Goal: Book appointment/travel/reservation

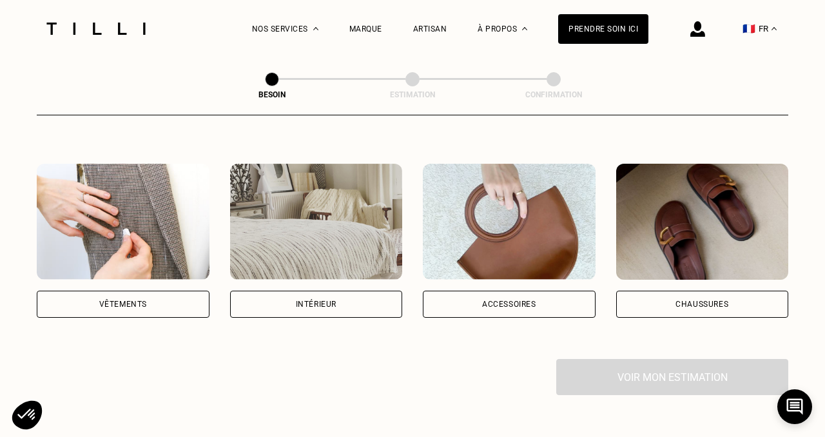
scroll to position [219, 0]
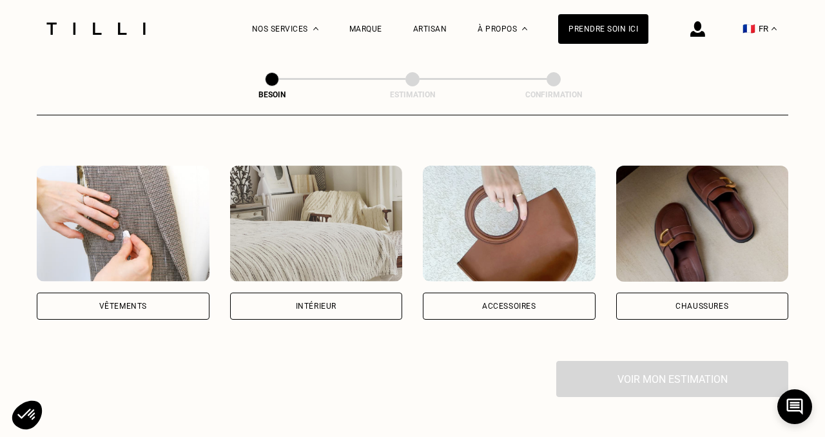
click at [146, 300] on div "Vêtements" at bounding box center [123, 306] width 173 height 27
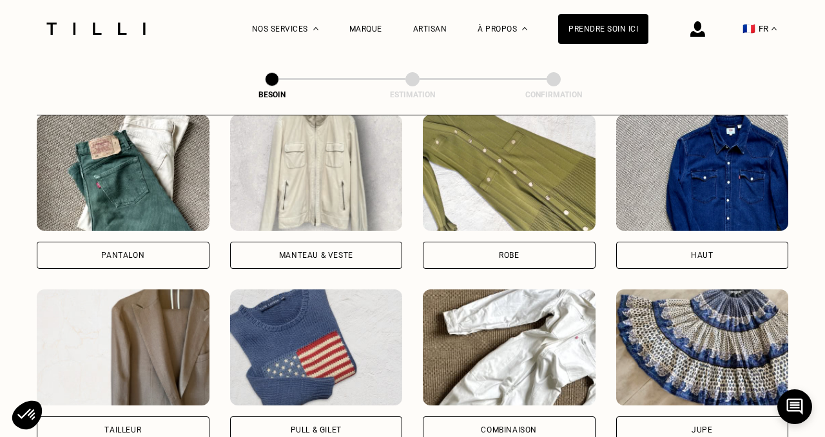
scroll to position [620, 0]
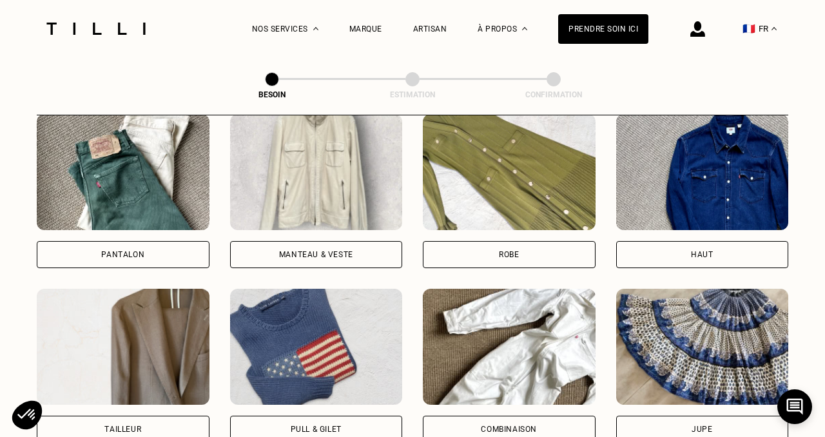
click at [128, 251] on div "Pantalon" at bounding box center [122, 255] width 43 height 8
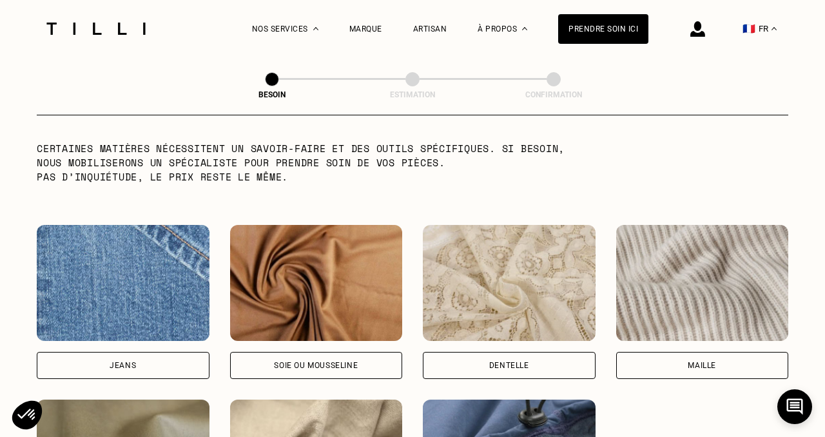
scroll to position [1302, 0]
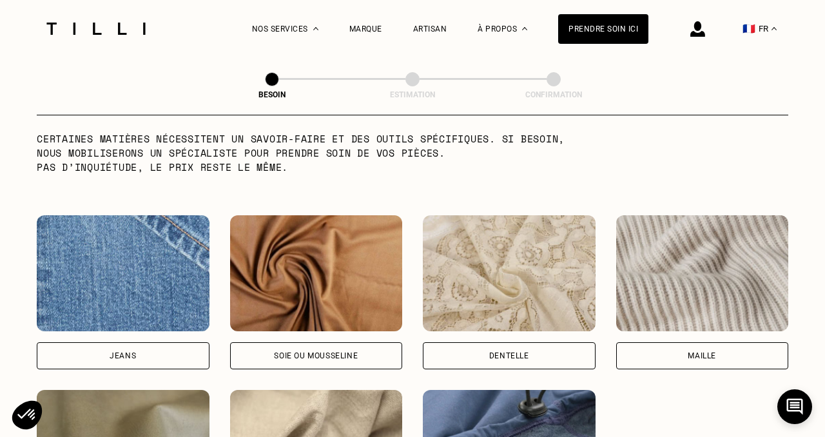
click at [156, 345] on div "Jeans" at bounding box center [123, 355] width 173 height 27
select select "FR"
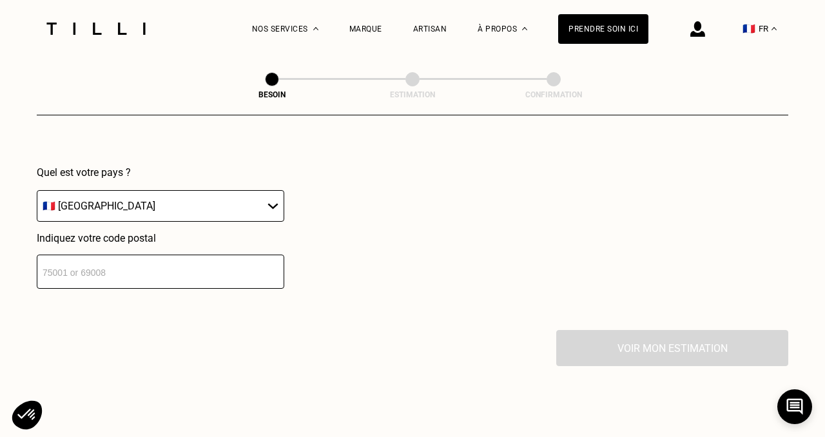
scroll to position [1878, 0]
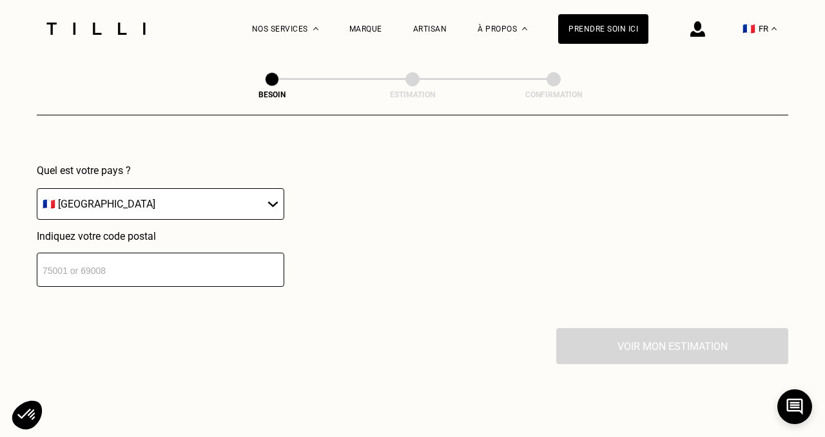
click at [97, 262] on input "number" at bounding box center [161, 270] width 248 height 34
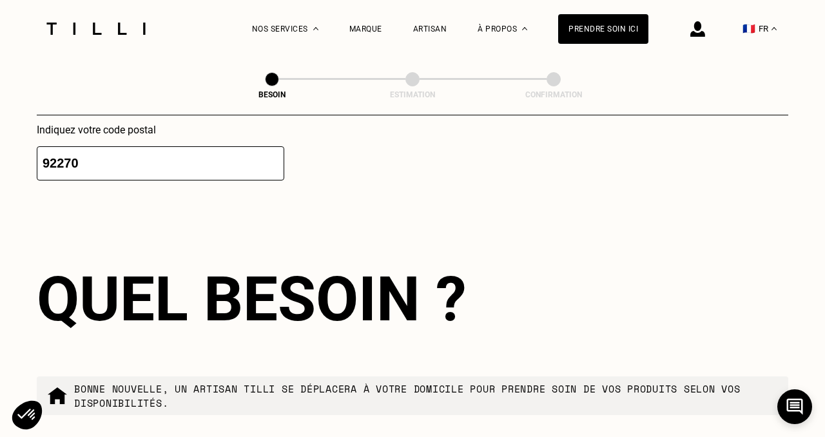
scroll to position [1978, 0]
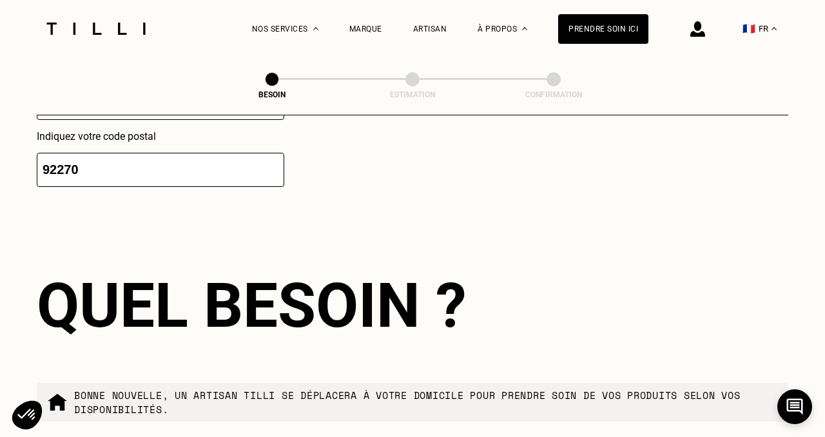
click at [72, 156] on input "92270" at bounding box center [161, 170] width 248 height 34
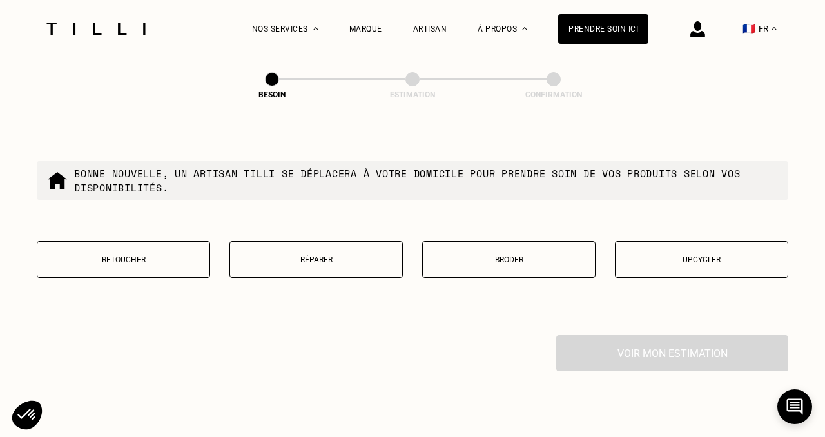
scroll to position [2199, 0]
type input "92250"
click at [331, 242] on button "Réparer" at bounding box center [316, 260] width 173 height 37
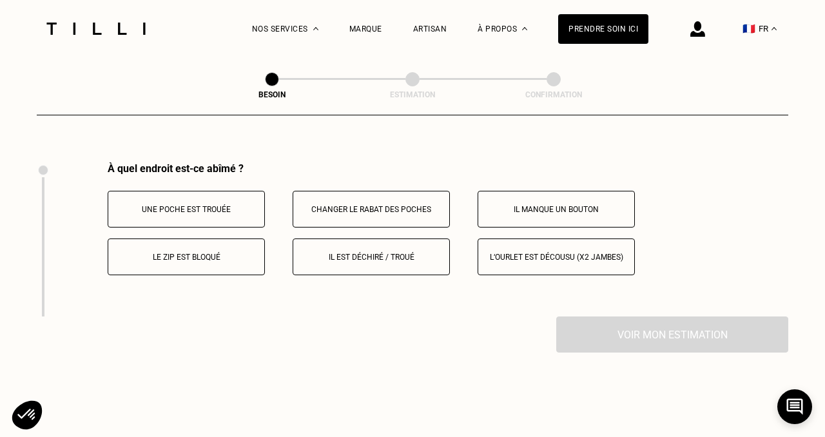
scroll to position [2378, 0]
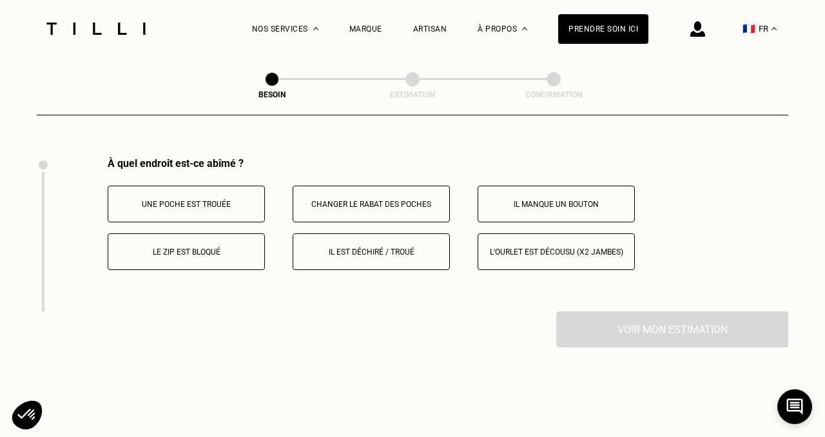
click at [377, 248] on p "Il est déchiré / troué" at bounding box center [371, 252] width 143 height 9
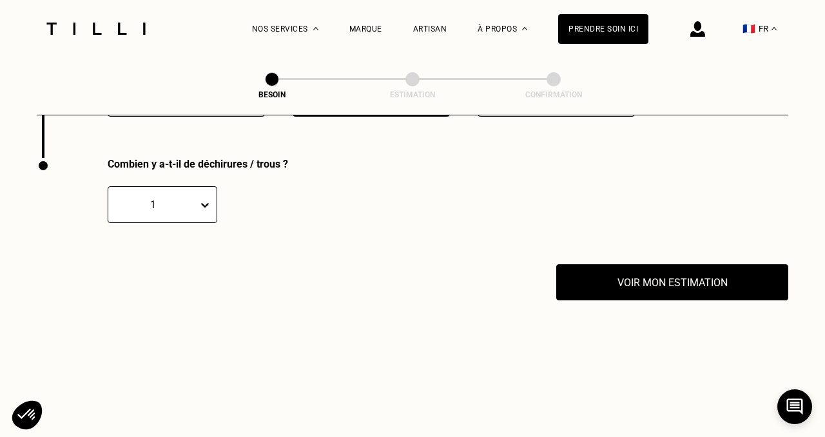
scroll to position [2532, 0]
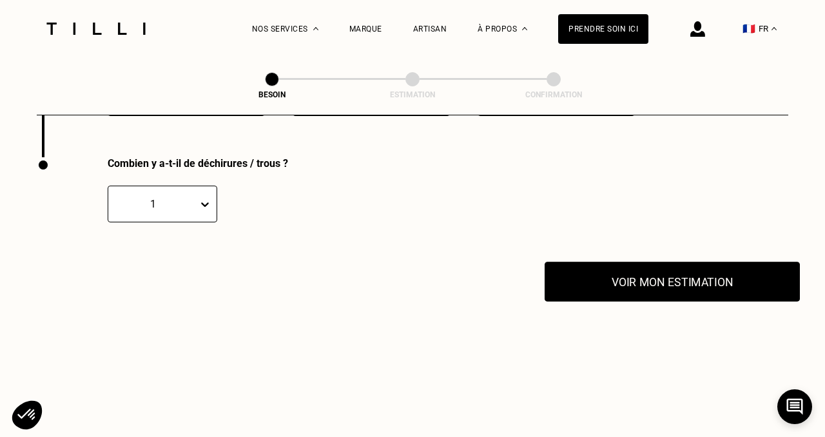
click at [658, 267] on button "Voir mon estimation" at bounding box center [672, 282] width 255 height 40
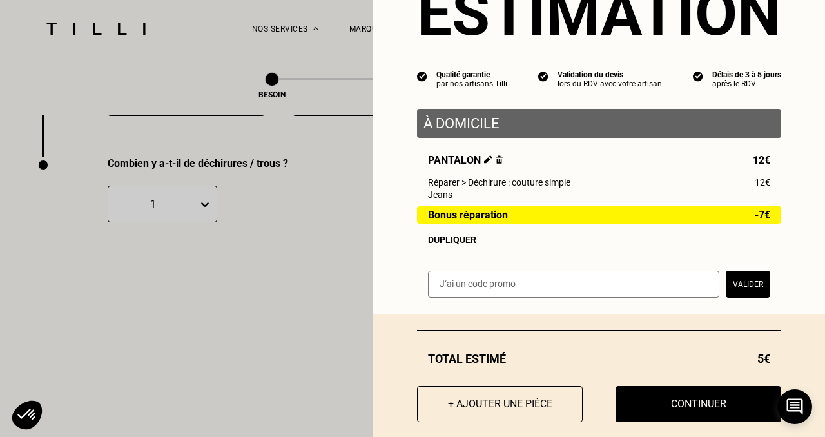
scroll to position [82, 0]
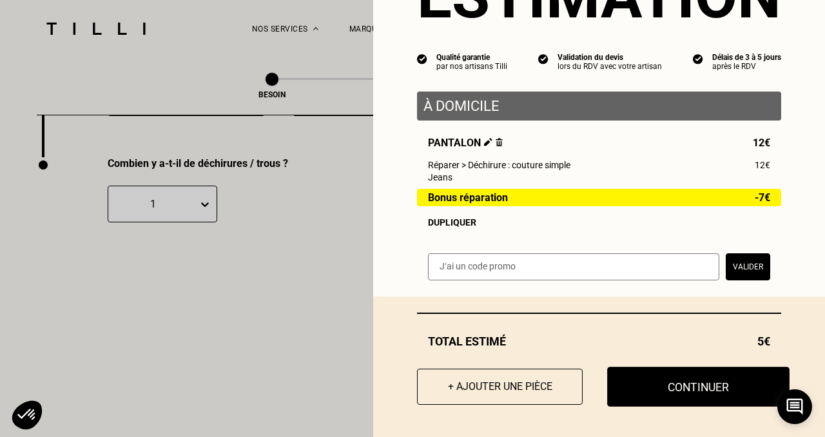
click at [666, 392] on button "Continuer" at bounding box center [698, 387] width 182 height 40
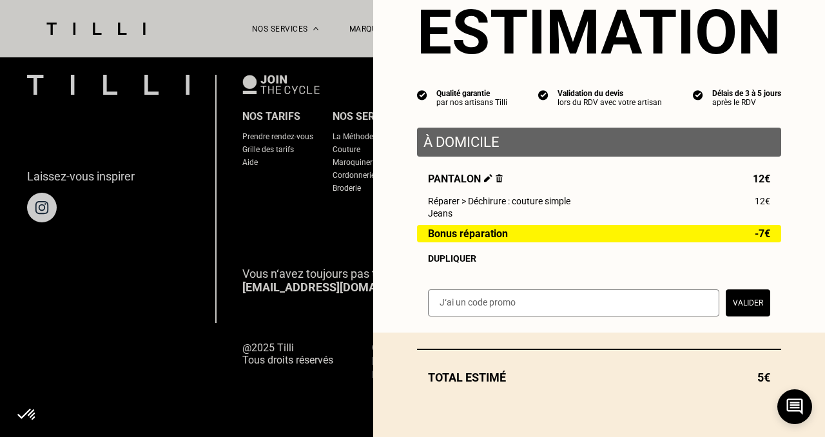
scroll to position [46, 0]
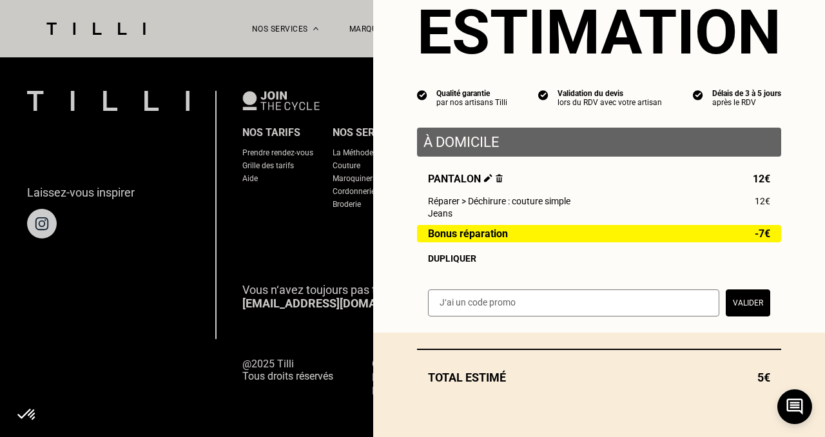
select select "FR"
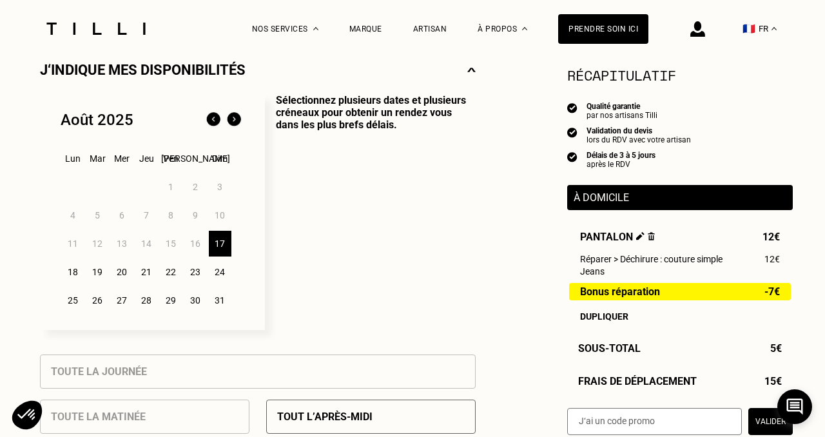
scroll to position [304, 0]
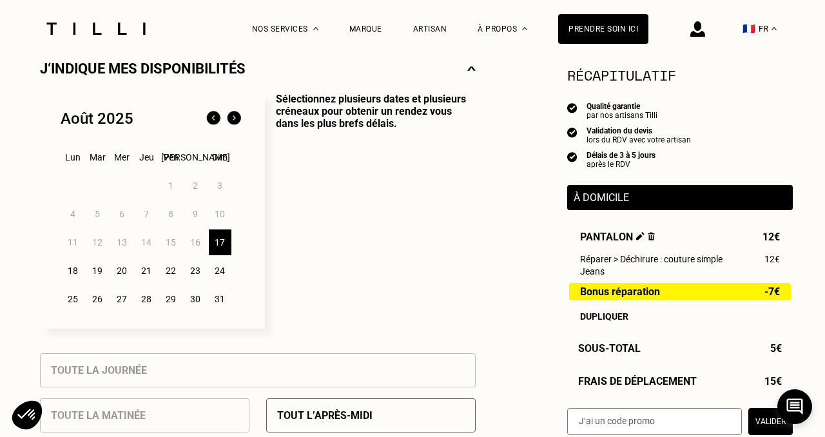
click at [121, 270] on div "20" at bounding box center [122, 271] width 23 height 26
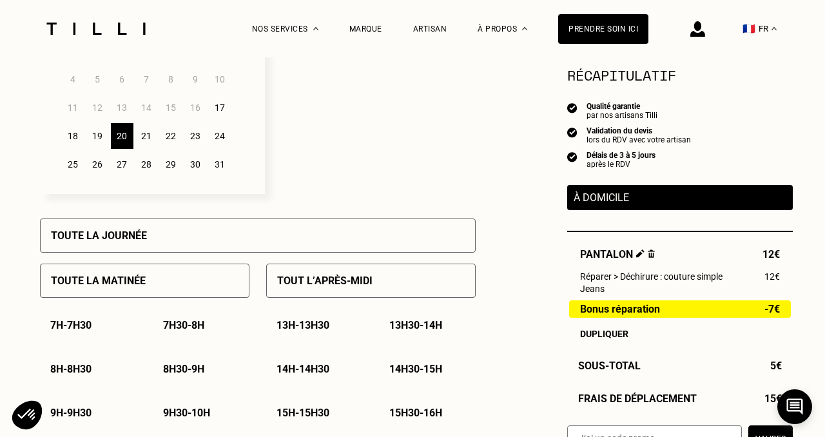
scroll to position [447, 0]
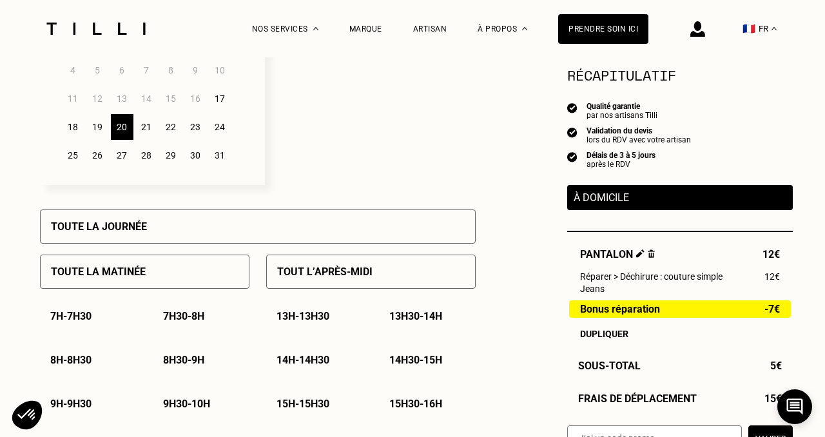
click at [275, 219] on div "Toute la journée" at bounding box center [258, 227] width 436 height 34
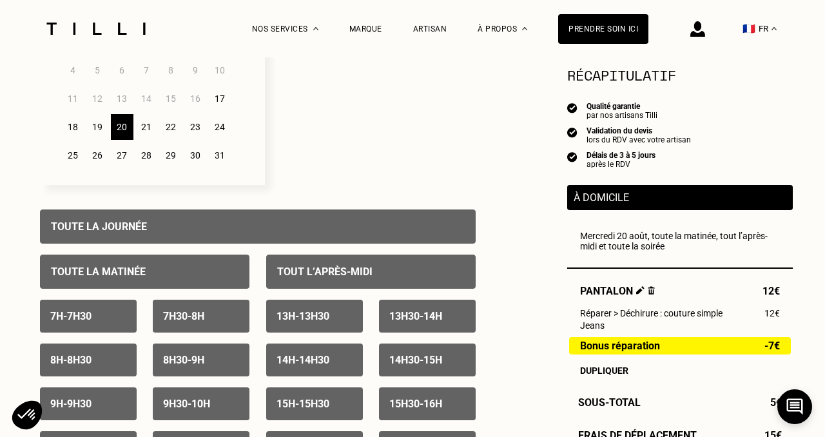
click at [272, 224] on div "Toute la journée" at bounding box center [258, 227] width 436 height 34
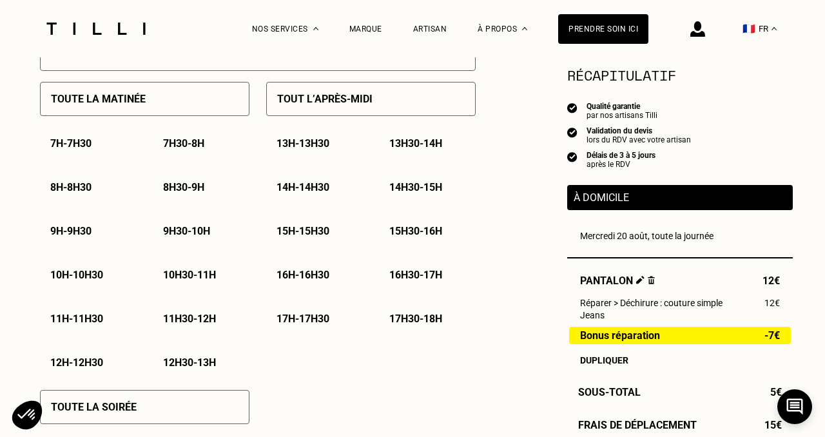
scroll to position [653, 0]
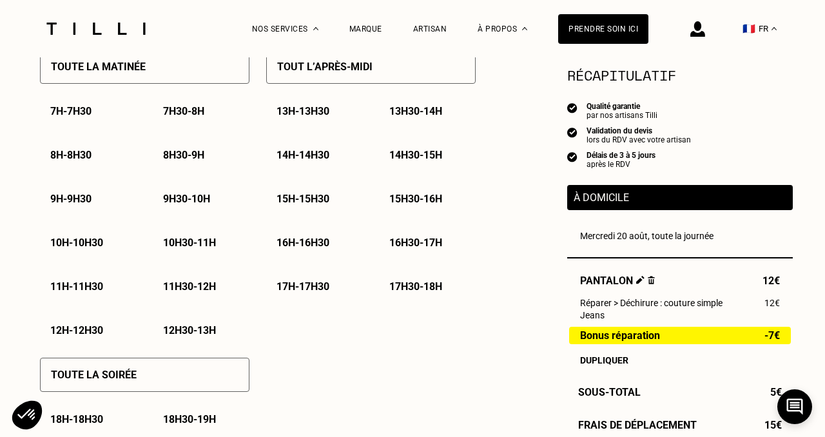
click at [320, 202] on p "15h - 15h30" at bounding box center [303, 199] width 53 height 12
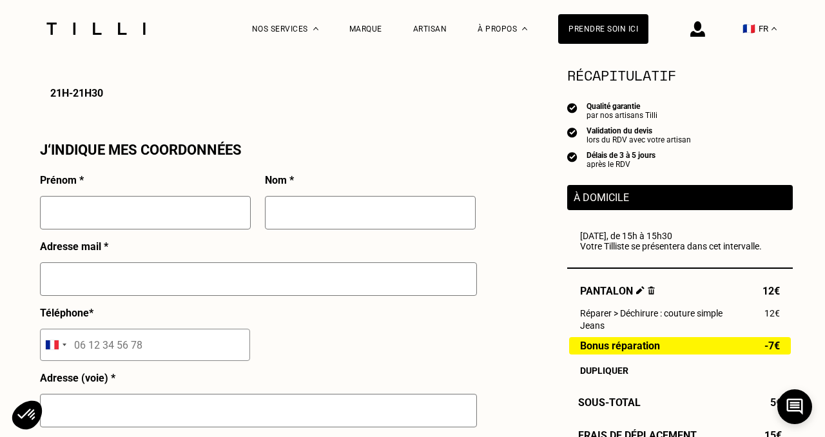
scroll to position [1110, 0]
click at [141, 215] on input "text" at bounding box center [145, 214] width 211 height 34
type input "Mano"
type input "Elies"
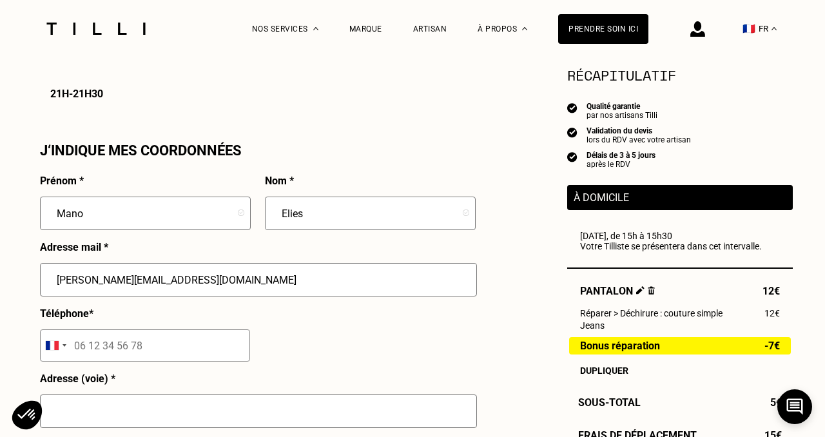
type input "[PERSON_NAME][EMAIL_ADDRESS][DOMAIN_NAME]"
click at [80, 355] on input "tel" at bounding box center [145, 345] width 210 height 32
type input "06 04 53 47 30"
click at [253, 348] on div "Prénom * Mano Nom * Elies Adresse mail * [EMAIL_ADDRESS][DOMAIN_NAME] Téléphone…" at bounding box center [258, 444] width 436 height 538
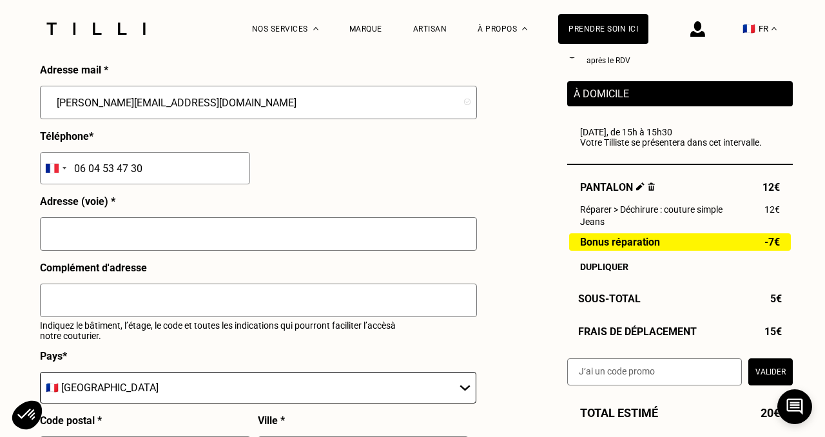
scroll to position [1304, 0]
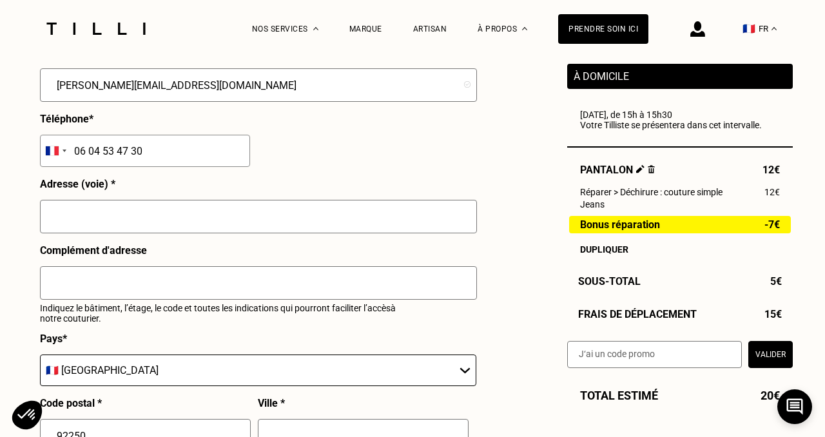
click at [201, 218] on input "text" at bounding box center [258, 217] width 437 height 34
click at [121, 212] on input "text" at bounding box center [258, 217] width 437 height 34
click at [714, 262] on div "Récapitulatif Qualité garantie par nos artisans Tilli Validation du devis lors …" at bounding box center [680, 155] width 226 height 425
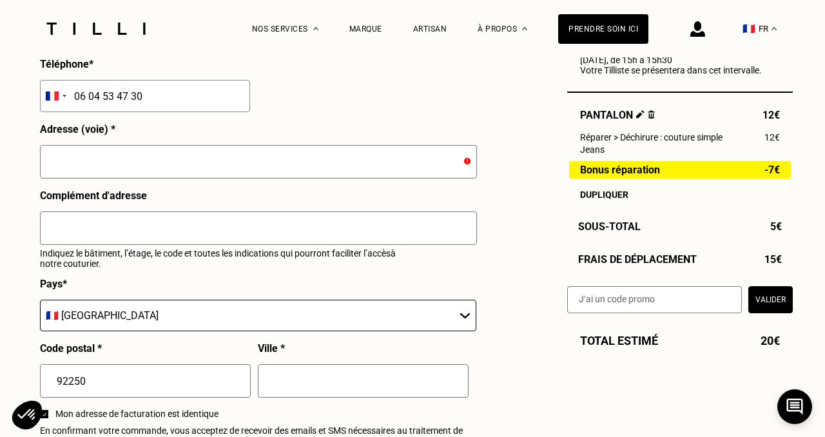
scroll to position [1357, 0]
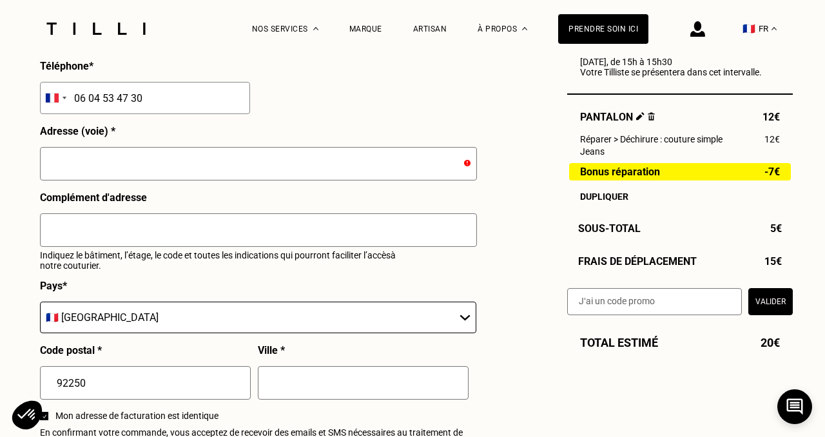
click at [233, 162] on input "text" at bounding box center [258, 164] width 437 height 34
click at [758, 252] on div "Récapitulatif Qualité garantie par nos artisans Tilli Validation du devis lors …" at bounding box center [680, 102] width 226 height 425
click at [771, 264] on span "15€" at bounding box center [773, 261] width 17 height 12
click at [769, 261] on span "15€" at bounding box center [773, 261] width 17 height 12
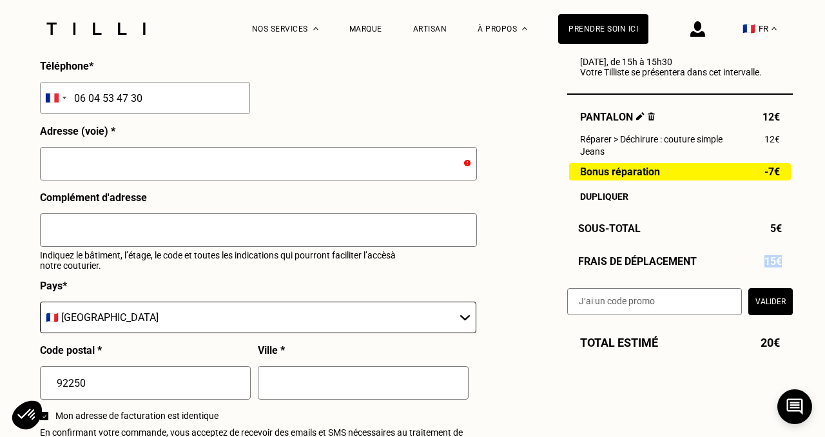
click at [769, 261] on span "15€" at bounding box center [773, 261] width 17 height 12
click at [777, 223] on span "5€" at bounding box center [777, 228] width 12 height 12
click at [777, 224] on span "5€" at bounding box center [777, 228] width 12 height 12
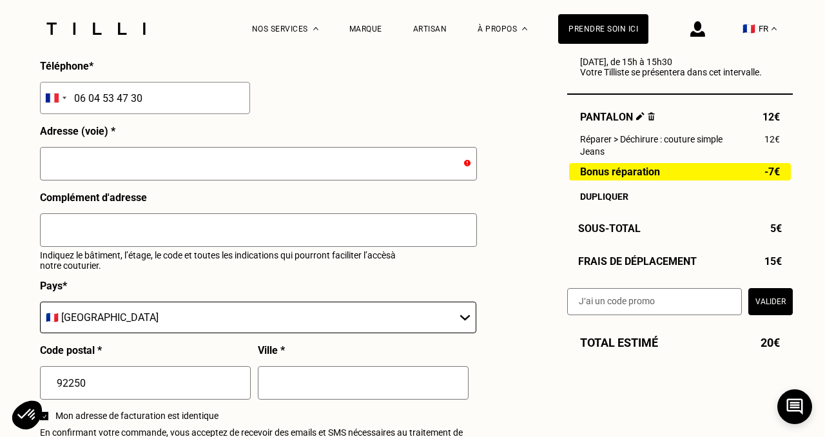
click at [758, 234] on div "Sous-Total 5€" at bounding box center [680, 228] width 226 height 12
drag, startPoint x: 760, startPoint y: 174, endPoint x: 785, endPoint y: 174, distance: 25.8
click at [785, 174] on div "Bonus réparation -7€" at bounding box center [680, 170] width 222 height 17
click at [348, 175] on input "text" at bounding box center [258, 164] width 437 height 34
type input "[STREET_ADDRESS][PERSON_NAME]"
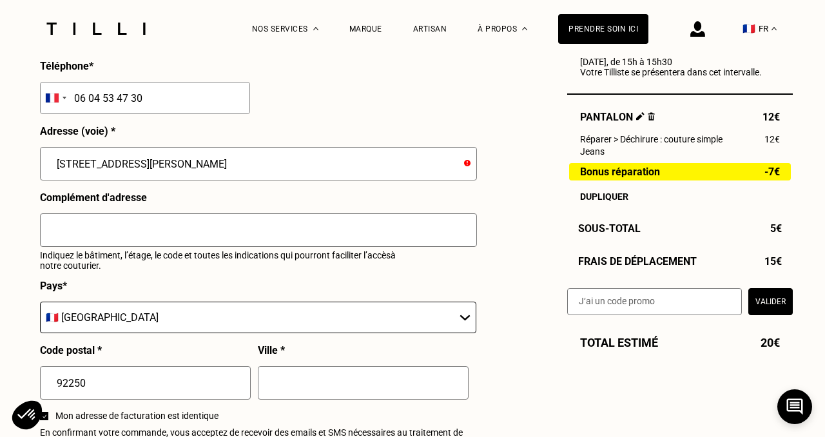
click at [262, 226] on input "text" at bounding box center [258, 230] width 437 height 34
click at [111, 388] on input "92250" at bounding box center [145, 383] width 211 height 34
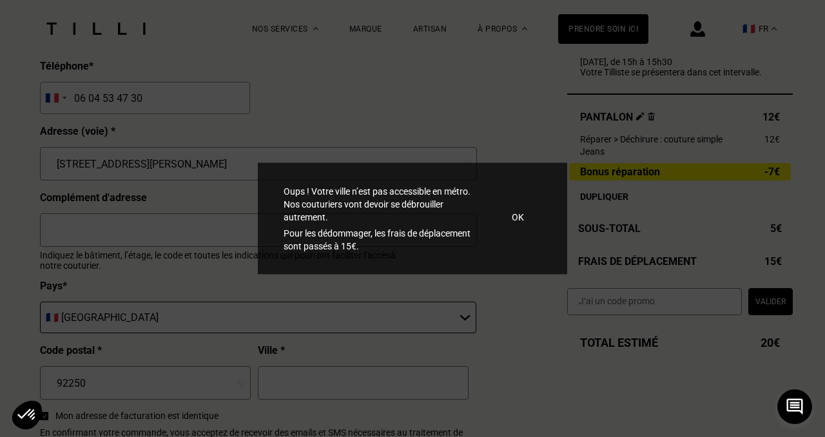
click at [348, 380] on div "Oups ! Votre ville n’est pas accessible en métro. Nos couturiers vont devoir se…" at bounding box center [412, 412] width 825 height 825
click at [520, 221] on p "OK" at bounding box center [518, 217] width 12 height 13
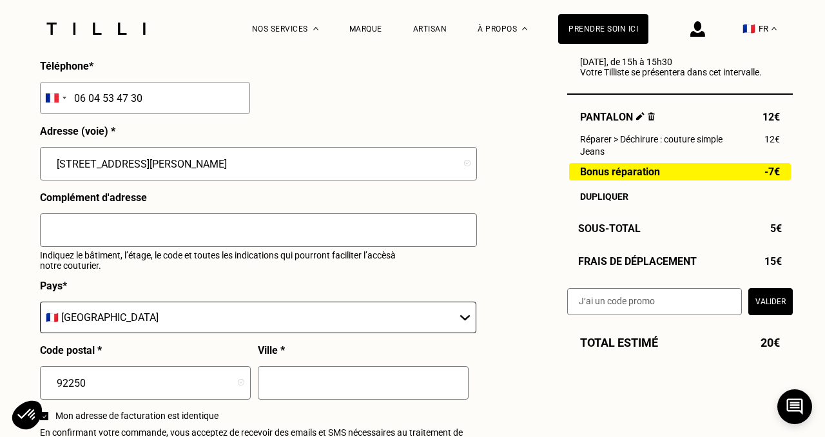
click at [279, 380] on input "text" at bounding box center [363, 383] width 211 height 34
type input "93250"
click at [415, 333] on select "🇩🇪 [GEOGRAPHIC_DATA] 🇦🇹 [GEOGRAPHIC_DATA] 🇧🇪 [GEOGRAPHIC_DATA] 🇧🇬 Bulgarie 🇨🇾 C…" at bounding box center [258, 318] width 437 height 32
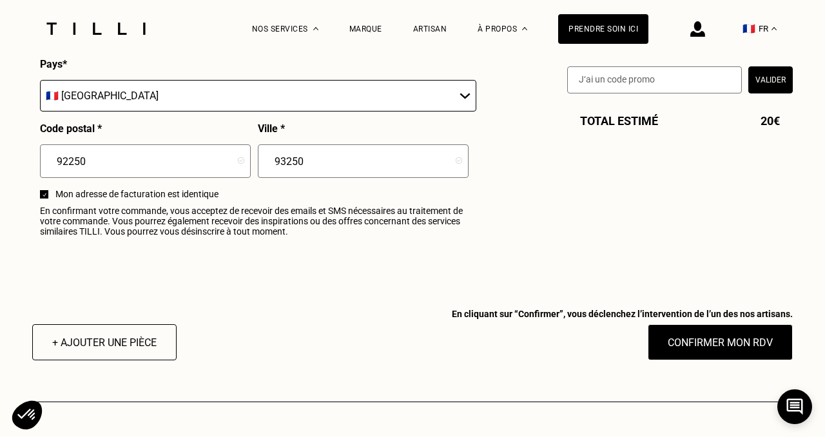
scroll to position [1585, 0]
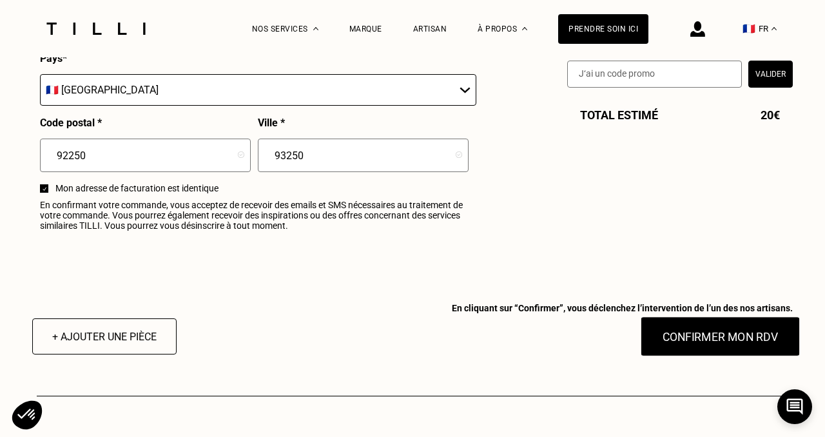
click at [673, 345] on button "Confirmer mon RDV" at bounding box center [721, 337] width 160 height 40
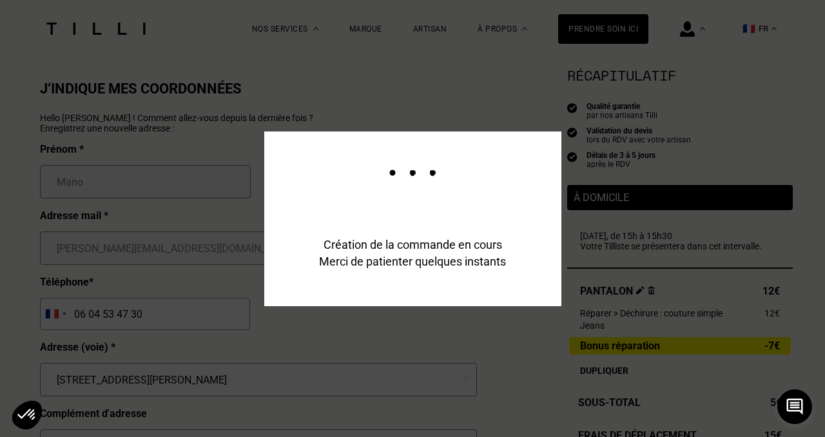
scroll to position [1146, 0]
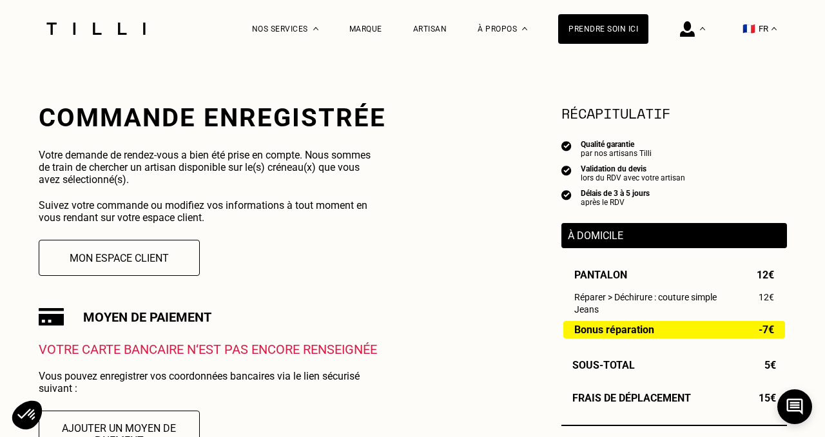
scroll to position [197, 0]
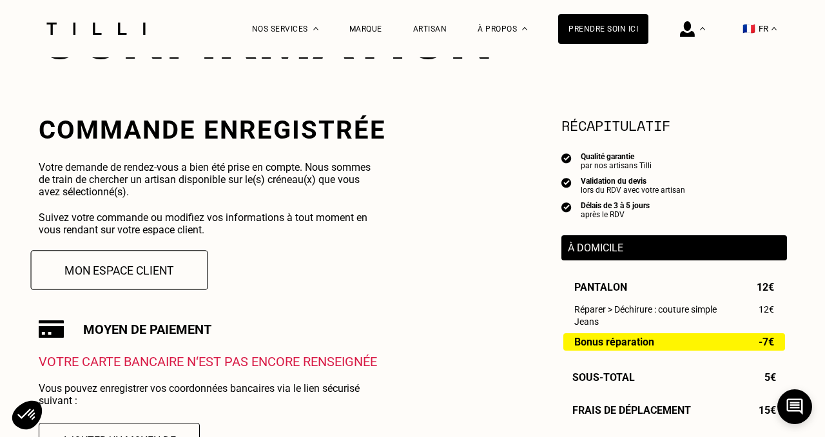
click at [132, 272] on button "Mon espace client" at bounding box center [118, 270] width 177 height 40
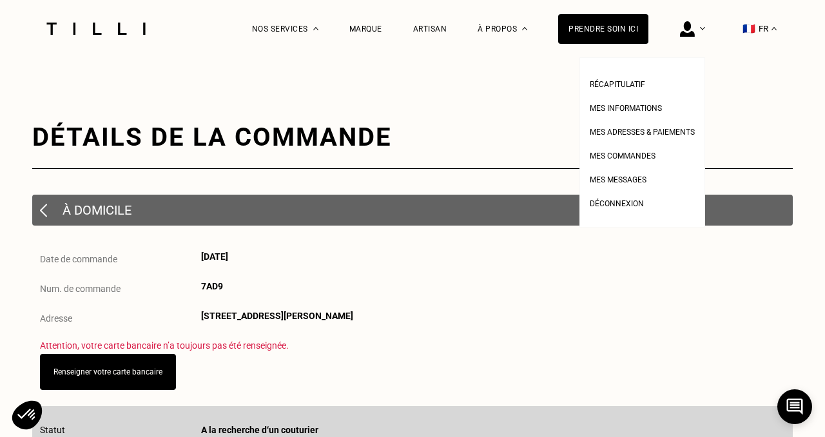
click at [695, 31] on img at bounding box center [687, 28] width 15 height 15
click at [634, 85] on span "Récapitulatif" at bounding box center [617, 84] width 55 height 9
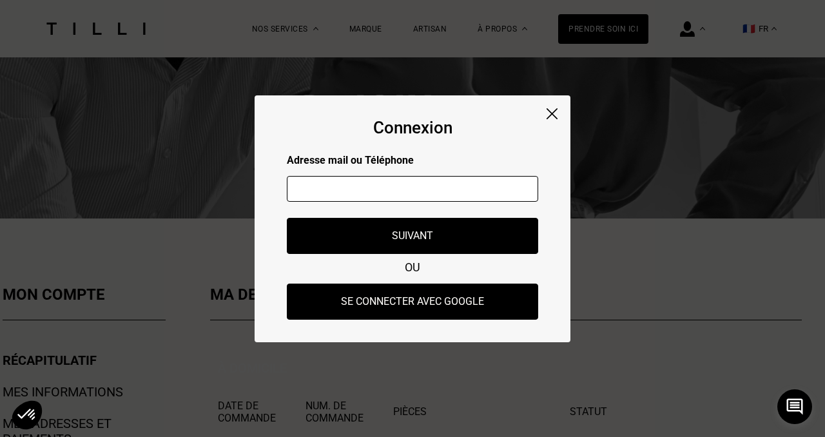
click at [551, 114] on img at bounding box center [552, 113] width 11 height 11
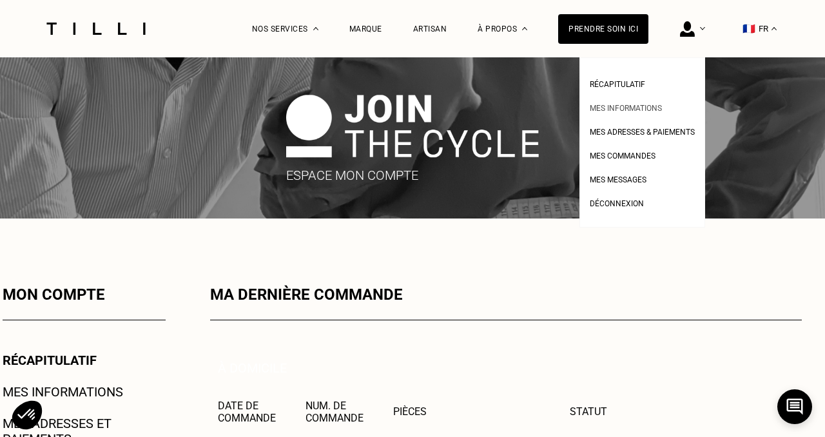
click at [653, 107] on span "Mes informations" at bounding box center [626, 108] width 72 height 9
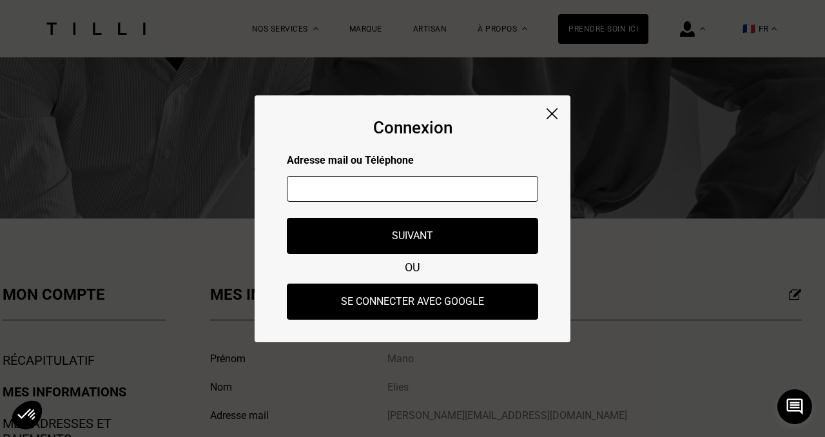
click at [551, 115] on img at bounding box center [552, 113] width 11 height 11
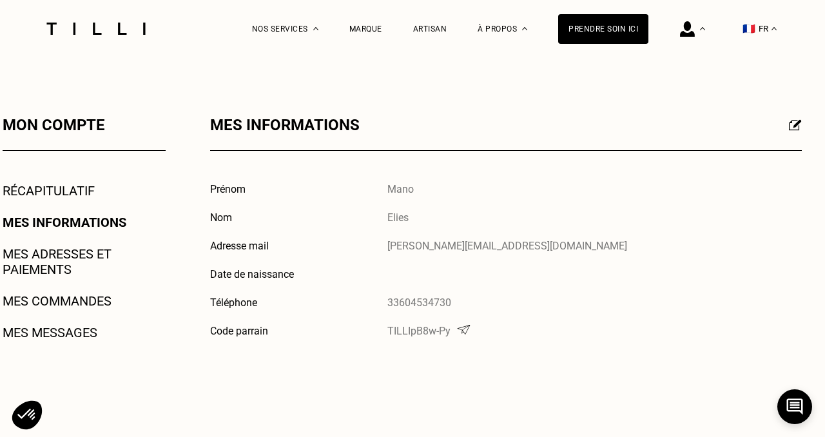
scroll to position [226, 0]
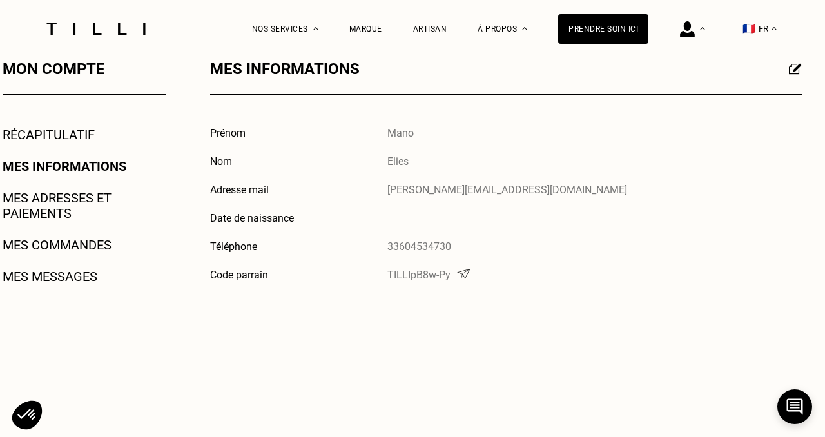
click at [72, 242] on link "Mes commandes" at bounding box center [57, 244] width 109 height 15
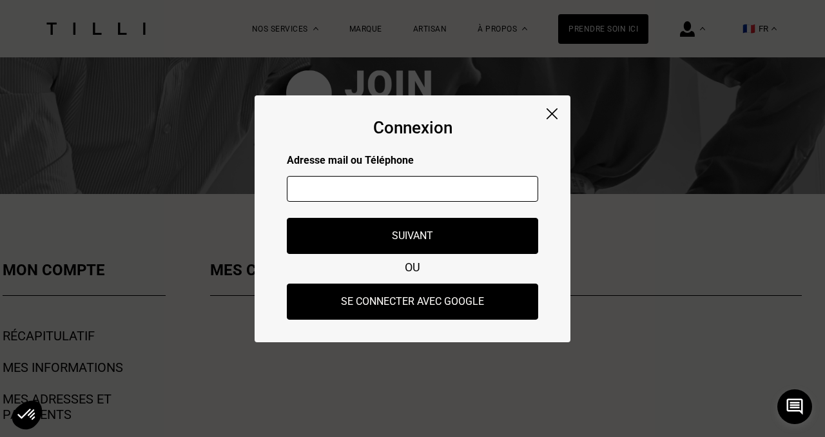
scroll to position [38, 0]
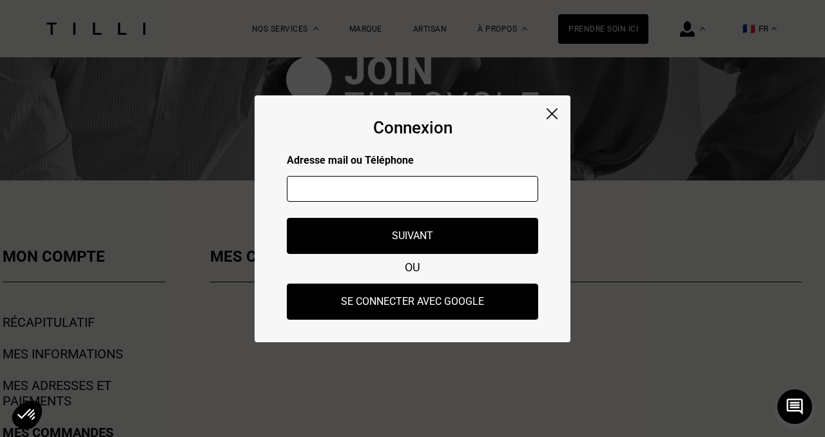
click at [553, 106] on div "Connexion Adresse mail ou Téléphone Adresse mail ou numéro de téléphone non val…" at bounding box center [413, 218] width 316 height 247
click at [553, 109] on img at bounding box center [552, 113] width 11 height 11
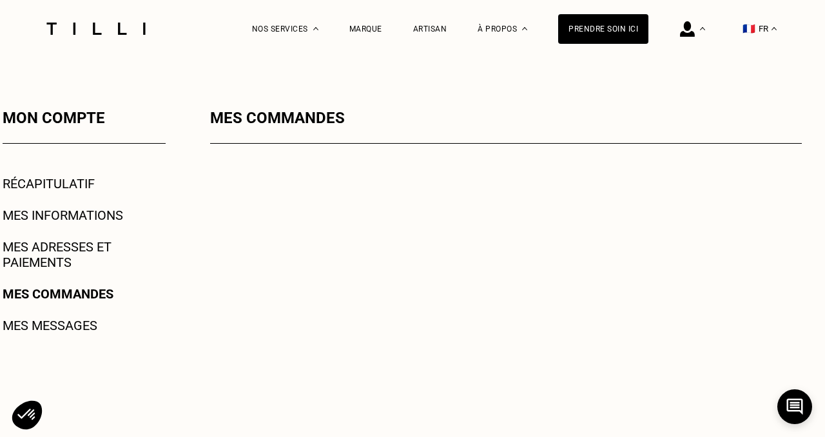
scroll to position [172, 0]
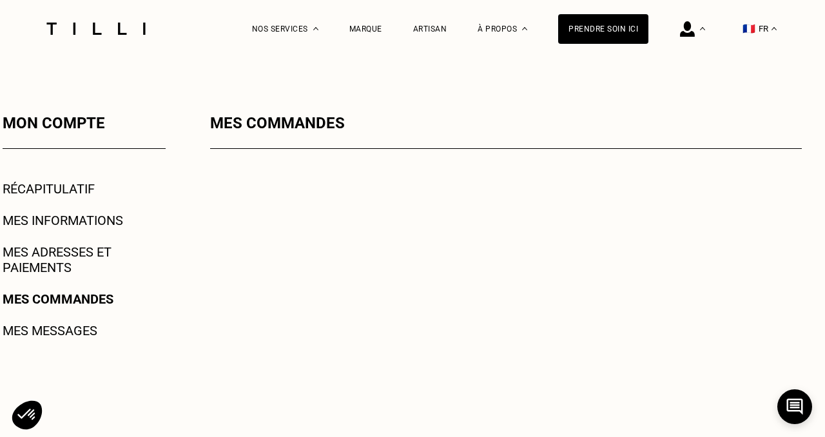
click at [70, 220] on link "Mes informations" at bounding box center [63, 220] width 121 height 15
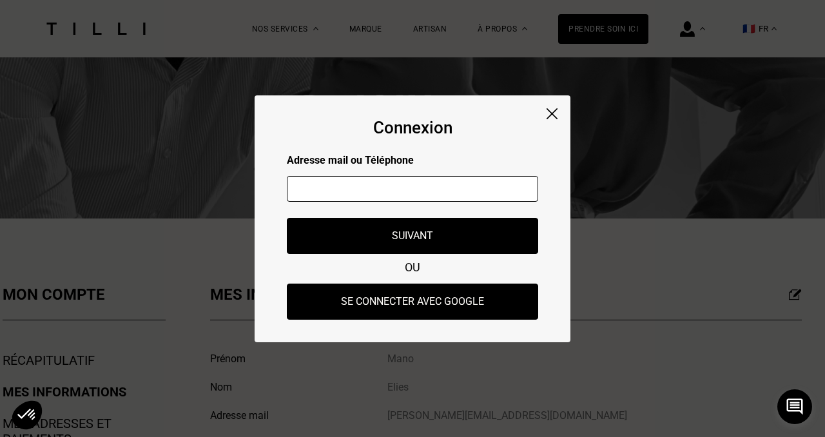
click at [551, 108] on img at bounding box center [552, 113] width 11 height 11
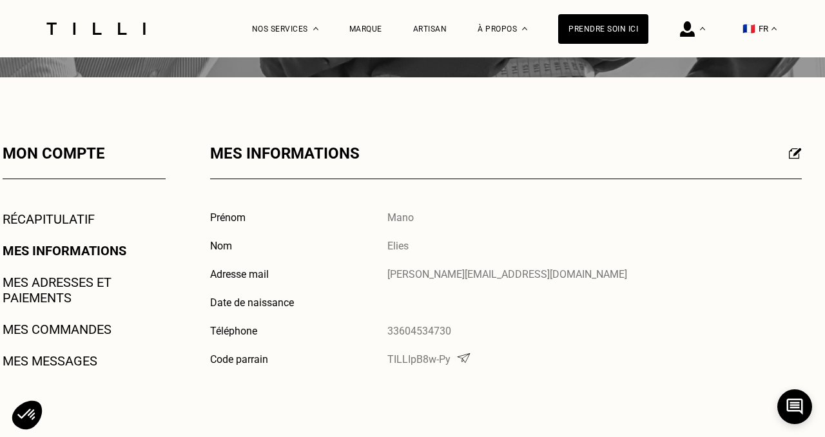
scroll to position [142, 0]
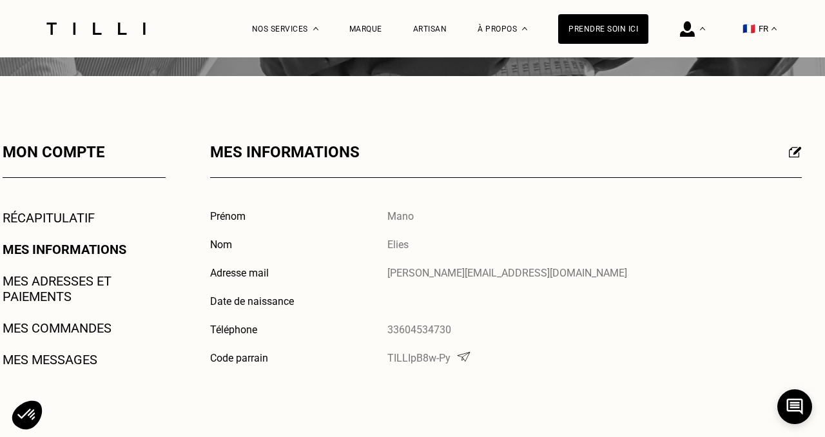
click at [81, 331] on link "Mes commandes" at bounding box center [57, 327] width 109 height 15
